Goal: Find specific page/section: Find specific page/section

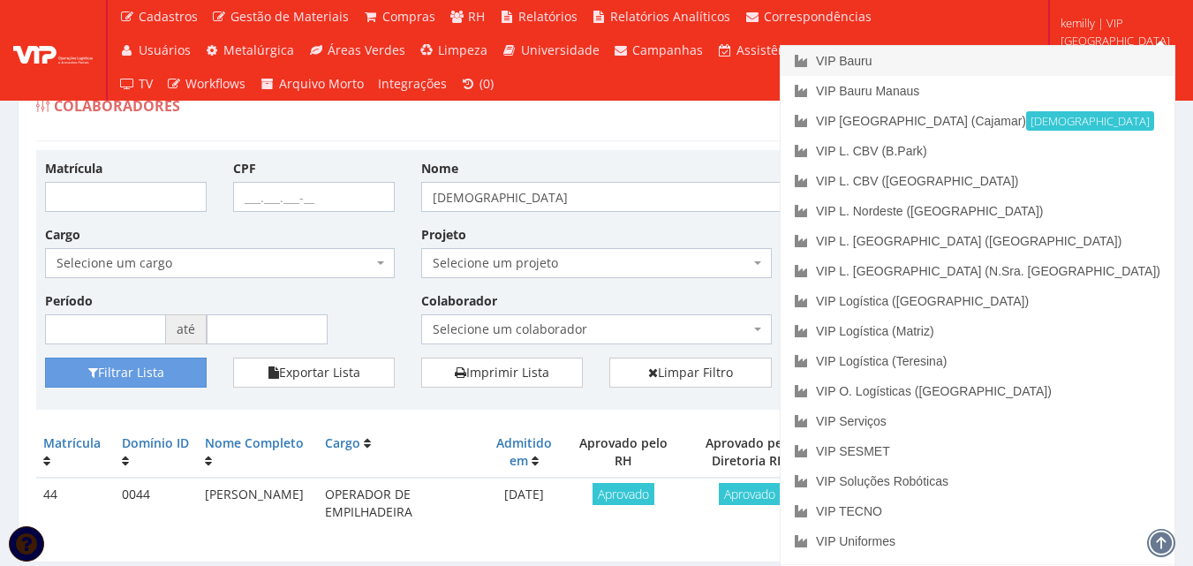
scroll to position [56, 0]
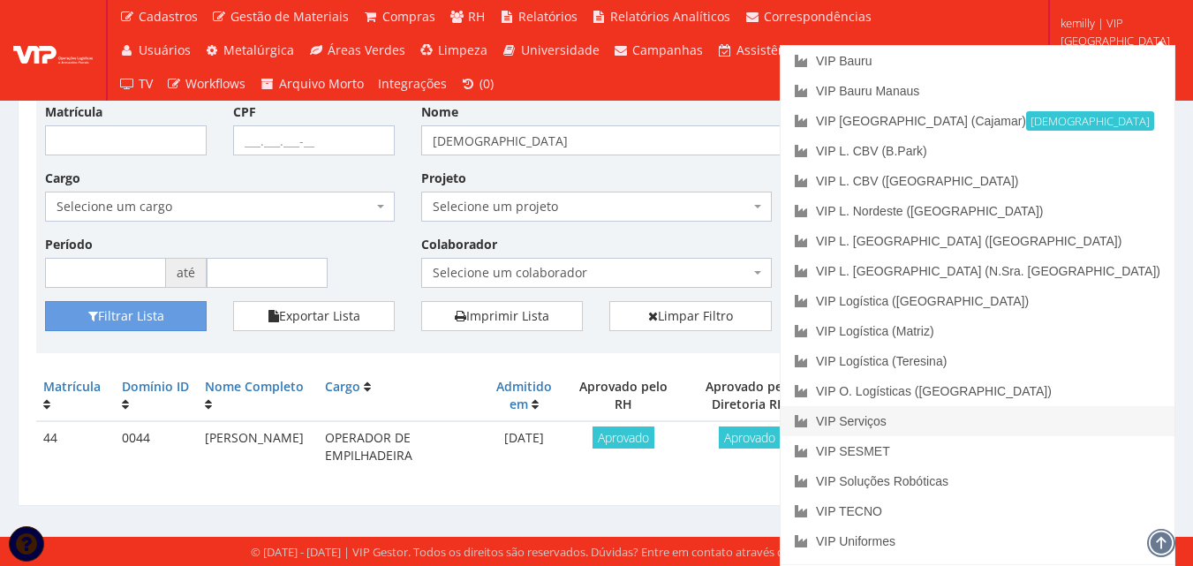
click at [1095, 420] on link "VIP Serviços" at bounding box center [977, 421] width 394 height 30
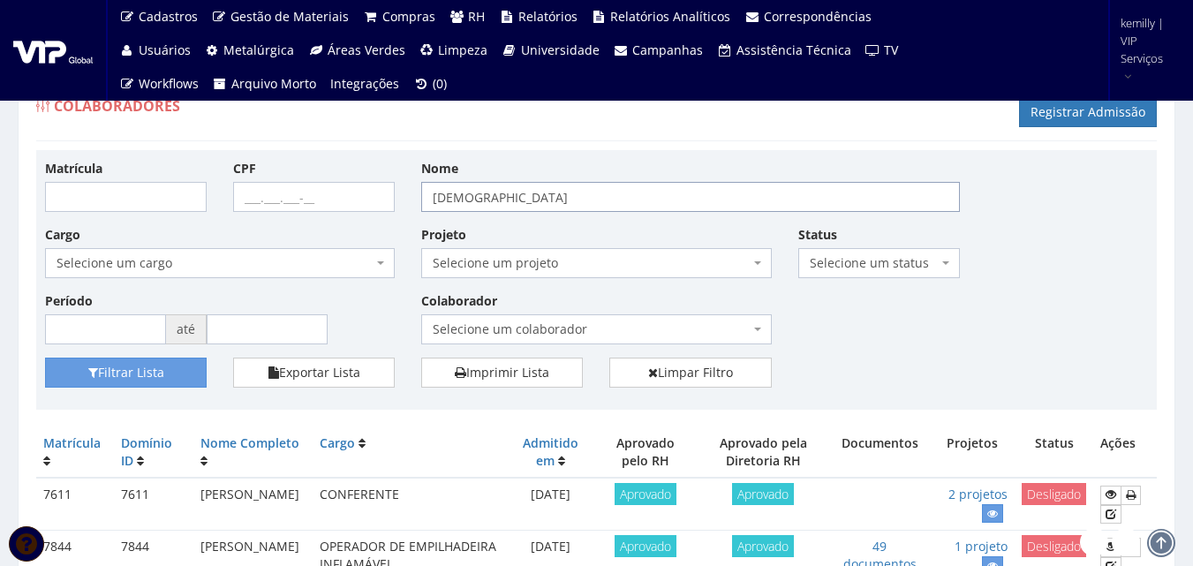
drag, startPoint x: 371, startPoint y: 200, endPoint x: 224, endPoint y: 213, distance: 147.1
click at [224, 213] on div "Matrícula CPF Nome evangelista Cargo Selecione um cargo G0610 D0029 - 4110-05 -…" at bounding box center [596, 258] width 1129 height 199
type input "DANIELLE"
click at [45, 358] on button "Filtrar Lista" at bounding box center [126, 373] width 162 height 30
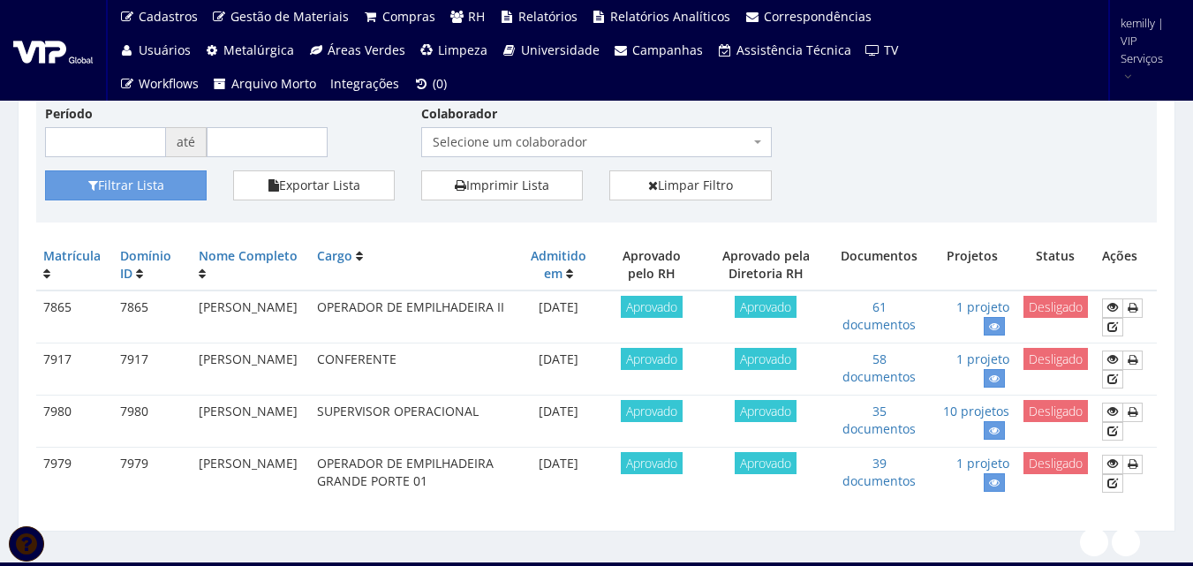
scroll to position [228, 0]
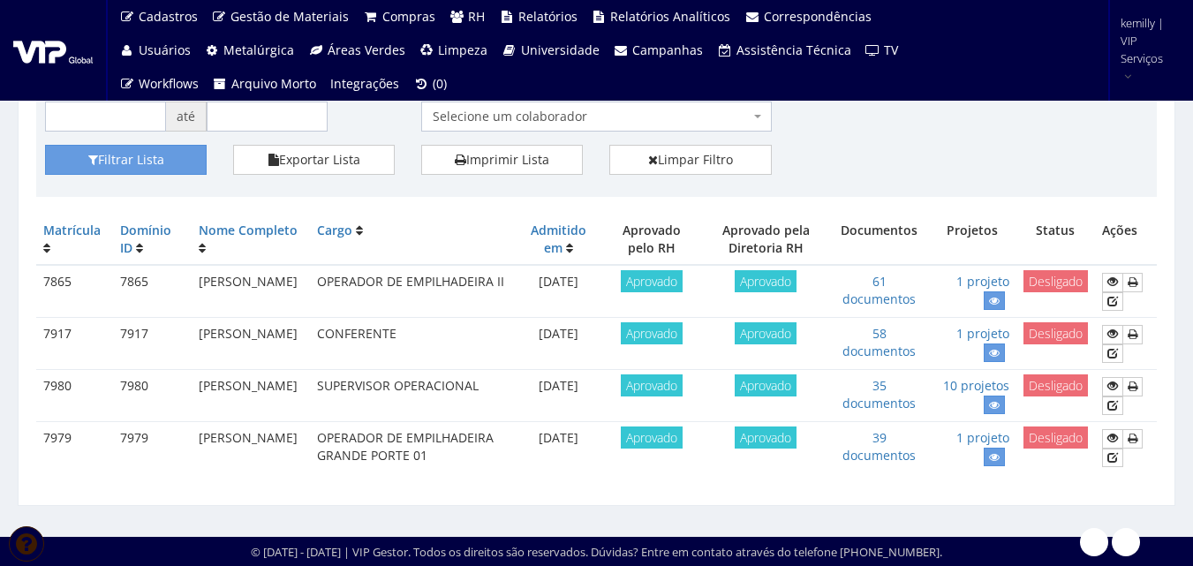
drag, startPoint x: 1104, startPoint y: 484, endPoint x: 1098, endPoint y: 450, distance: 34.1
drag, startPoint x: 945, startPoint y: 484, endPoint x: 934, endPoint y: 427, distance: 57.7
drag, startPoint x: 726, startPoint y: 474, endPoint x: 721, endPoint y: 437, distance: 37.3
drag, startPoint x: 840, startPoint y: 479, endPoint x: 832, endPoint y: 335, distance: 144.2
drag, startPoint x: 1103, startPoint y: 456, endPoint x: 1098, endPoint y: 405, distance: 50.5
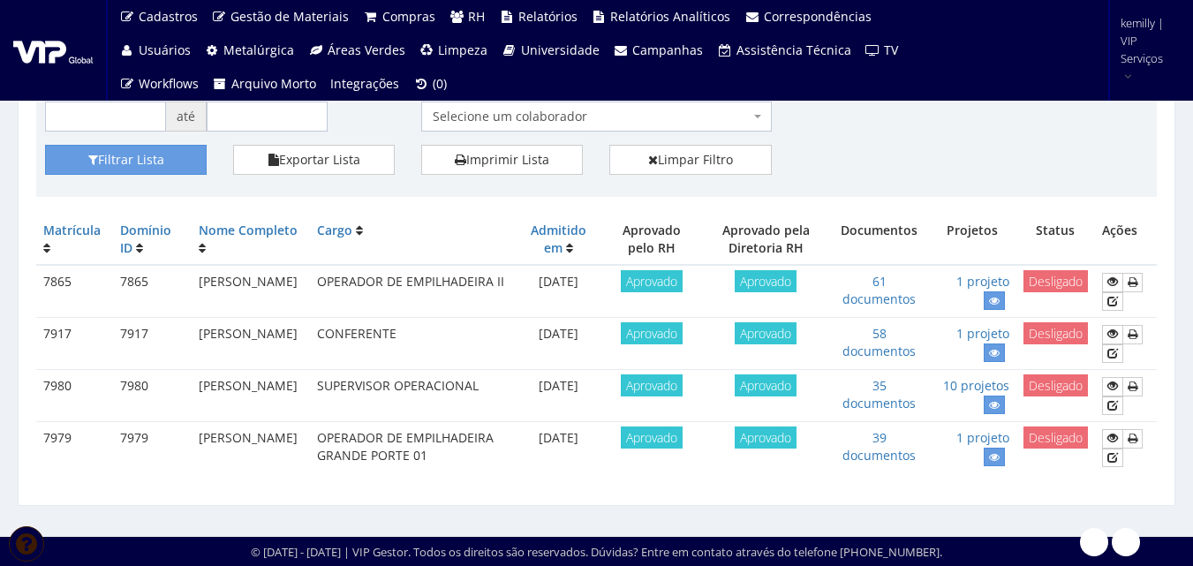
drag, startPoint x: 833, startPoint y: 456, endPoint x: 836, endPoint y: 359, distance: 97.1
drag, startPoint x: 630, startPoint y: 478, endPoint x: 622, endPoint y: 422, distance: 57.1
drag, startPoint x: 104, startPoint y: 471, endPoint x: 99, endPoint y: 378, distance: 92.8
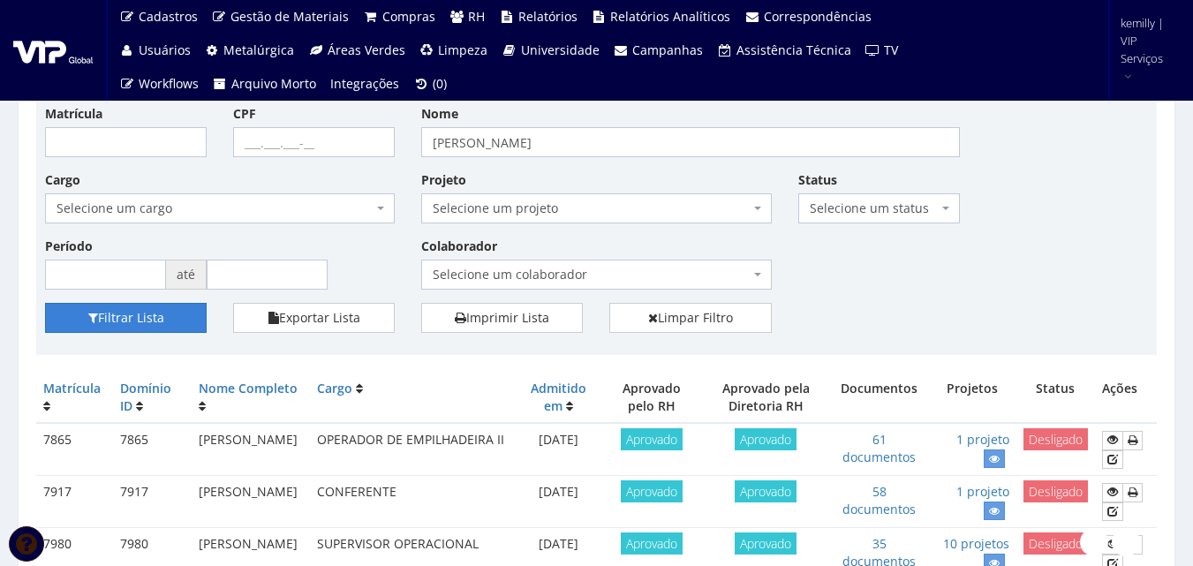
scroll to position [0, 0]
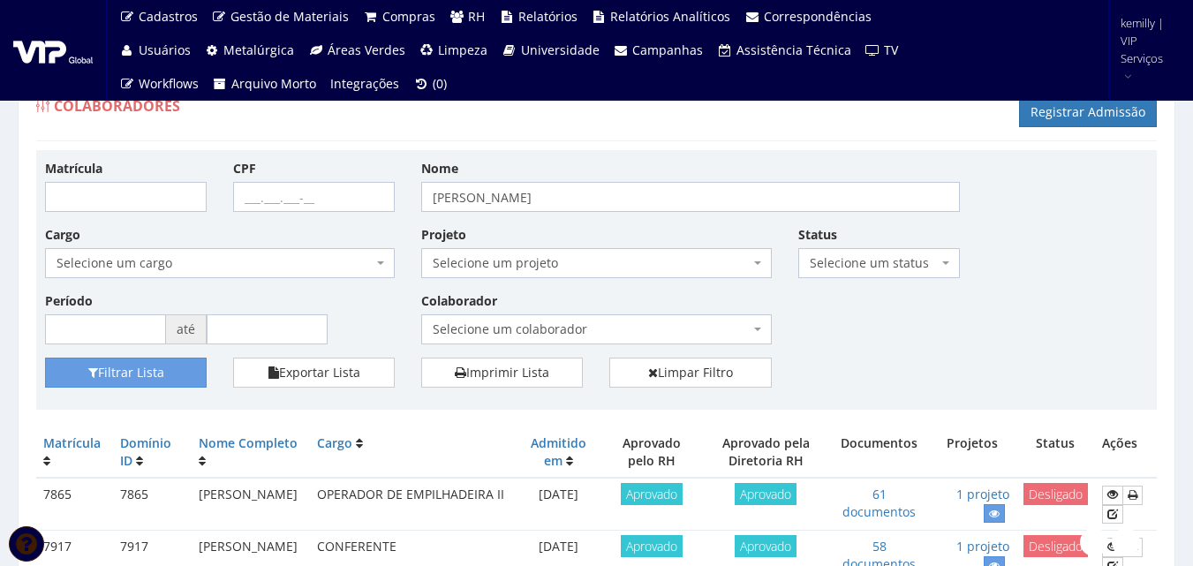
drag, startPoint x: 34, startPoint y: 398, endPoint x: 27, endPoint y: 408, distance: 12.0
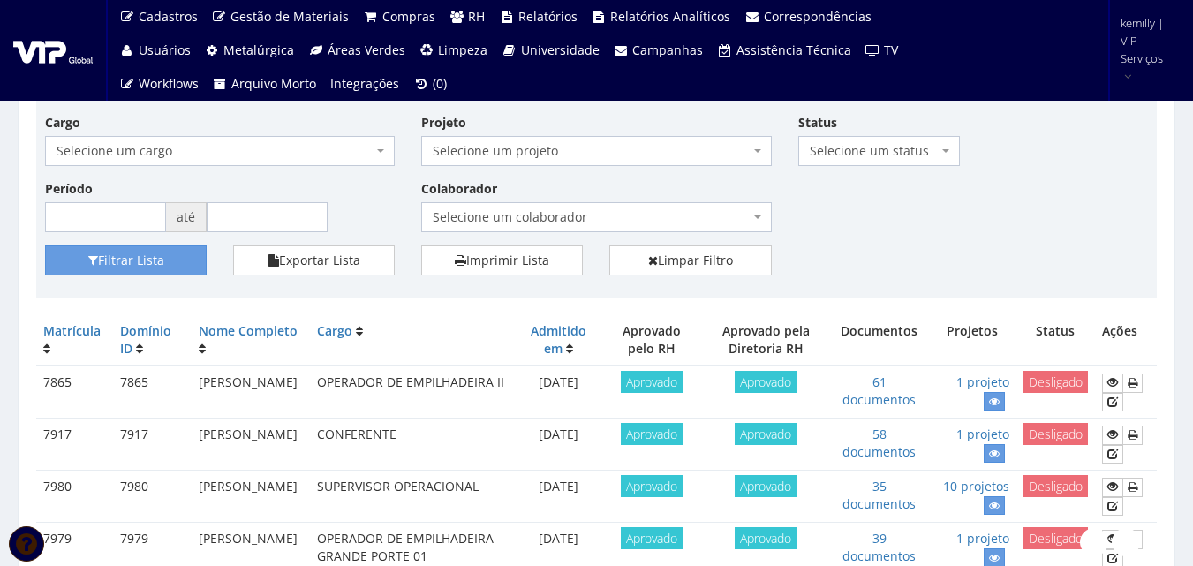
scroll to position [228, 0]
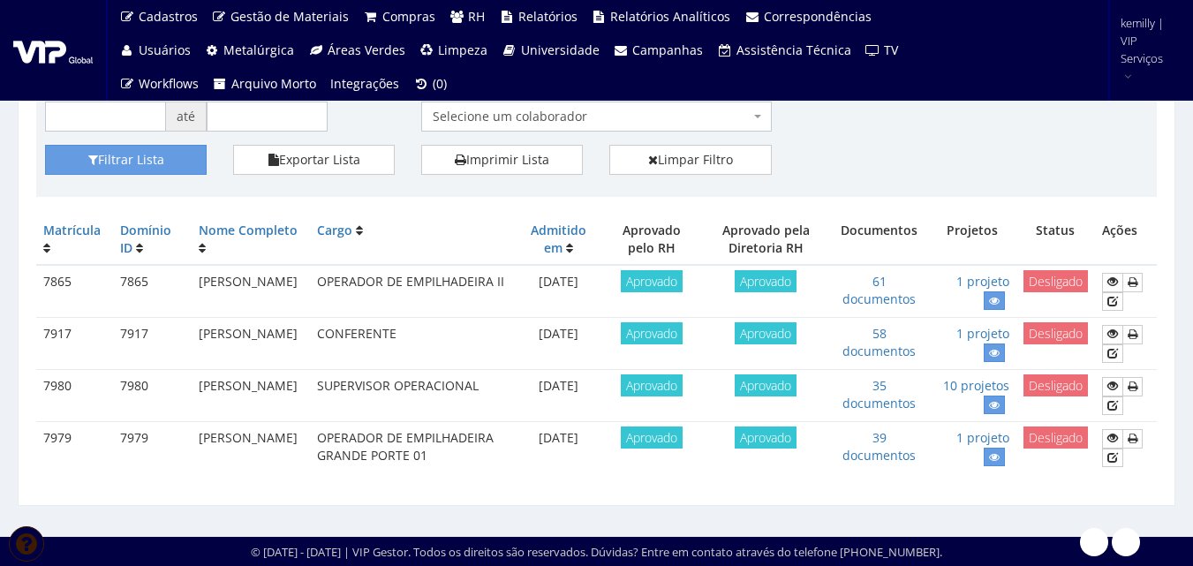
drag, startPoint x: 1024, startPoint y: 462, endPoint x: 1020, endPoint y: 442, distance: 19.7
click at [996, 347] on icon at bounding box center [994, 353] width 11 height 12
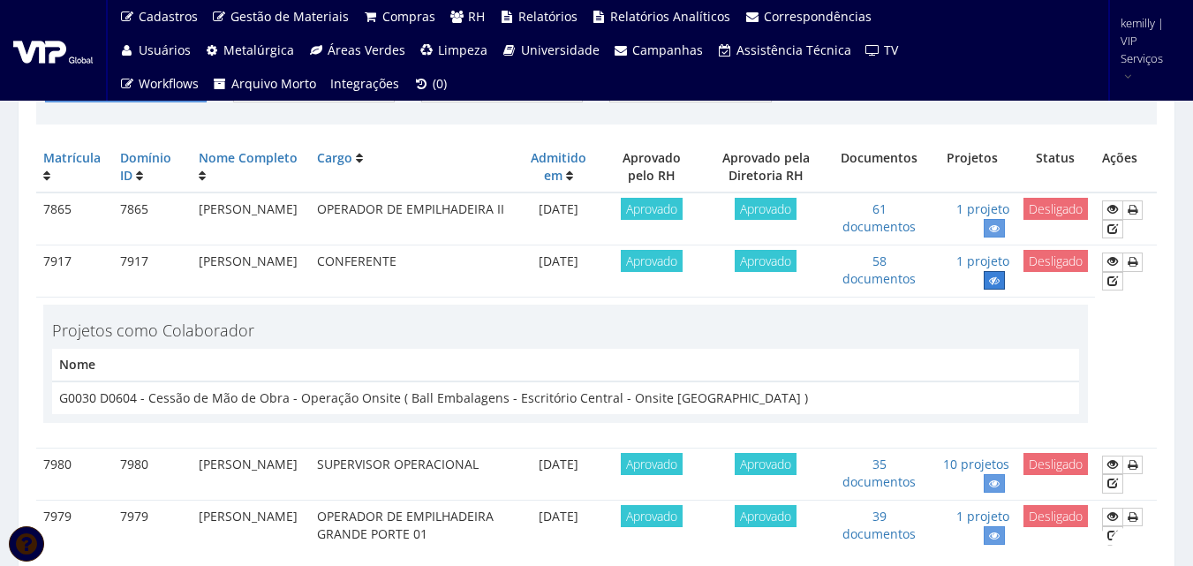
scroll to position [316, 0]
